Goal: Task Accomplishment & Management: Manage account settings

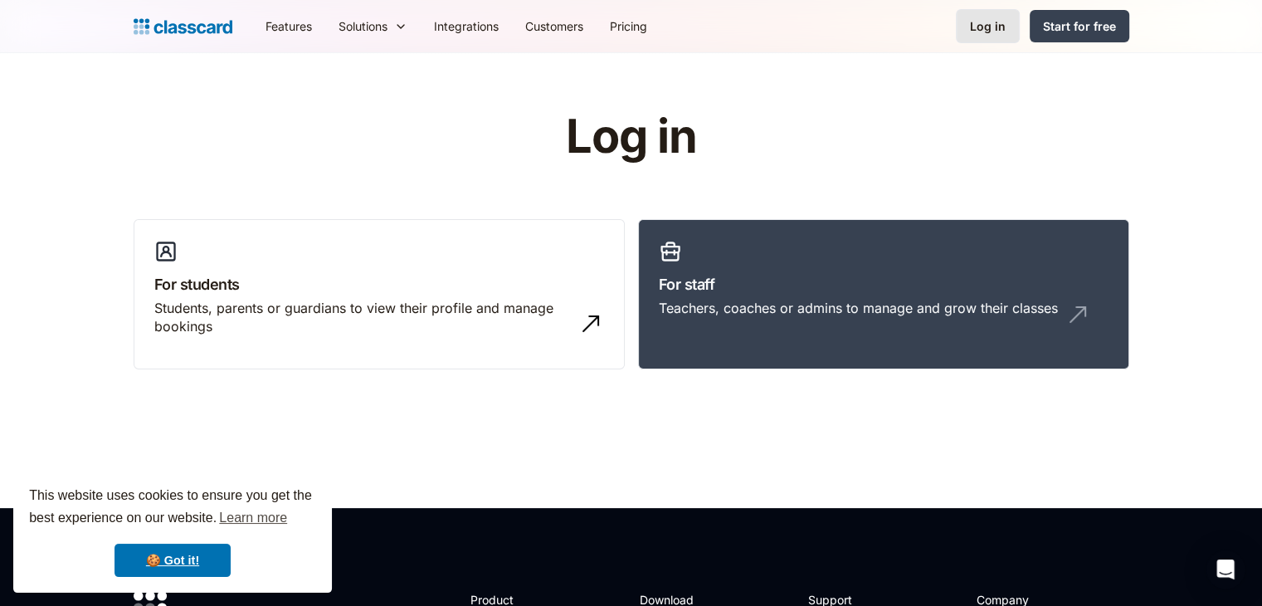
click at [990, 24] on div "Log in" at bounding box center [988, 25] width 36 height 17
click at [717, 293] on h3 "For staff" at bounding box center [884, 284] width 450 height 22
